Goal: Navigation & Orientation: Find specific page/section

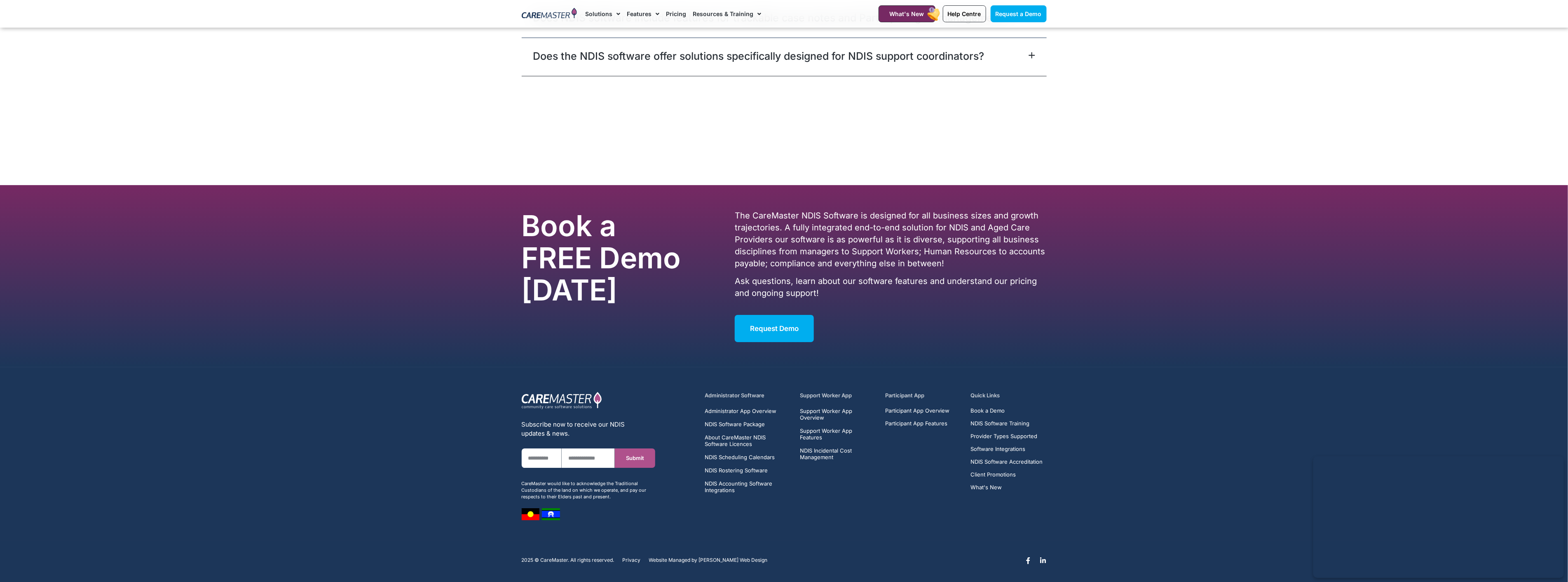
scroll to position [5132, 0]
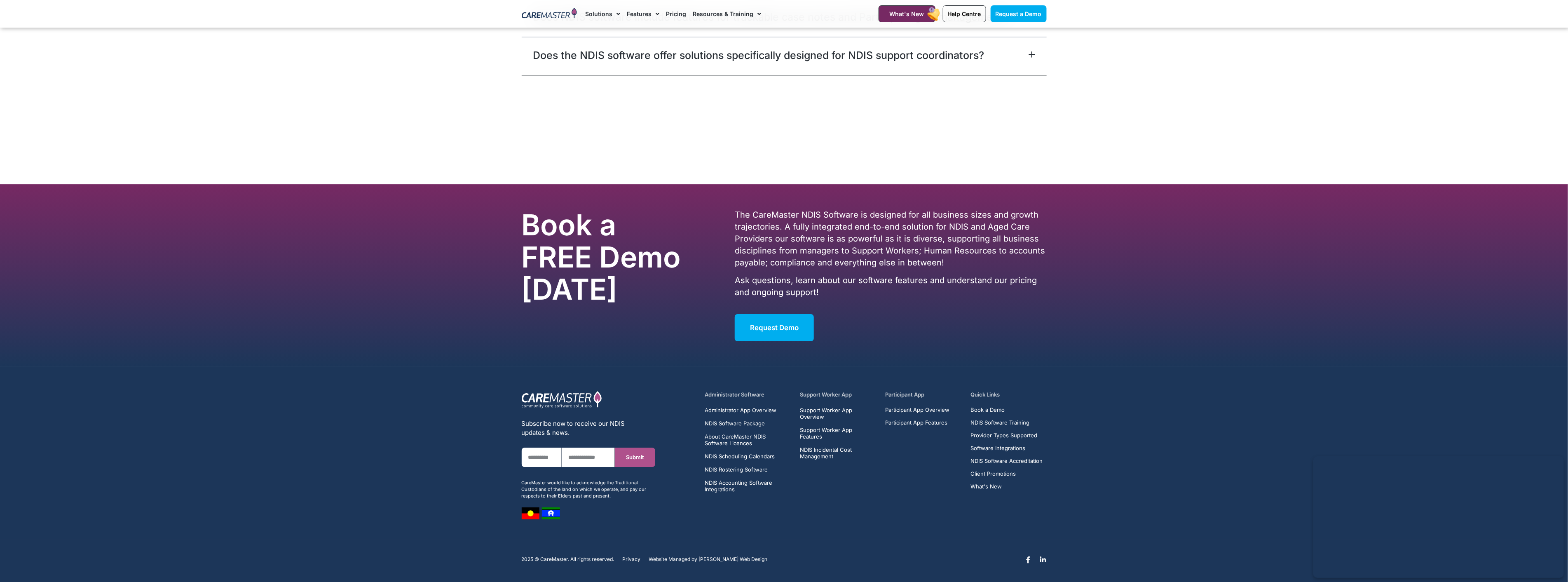
click at [633, 557] on span "Privacy" at bounding box center [631, 559] width 18 height 6
